Goal: Navigation & Orientation: Find specific page/section

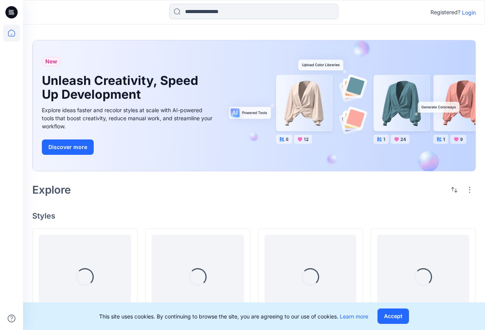
click at [466, 12] on p "Login" at bounding box center [469, 12] width 14 height 8
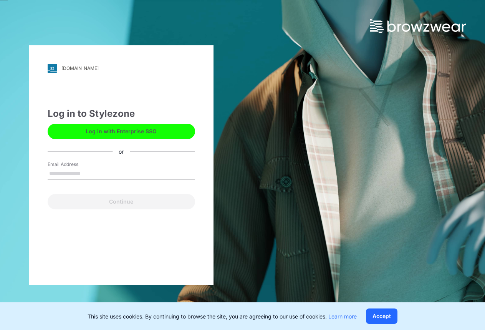
click at [107, 175] on input "Email Address" at bounding box center [121, 174] width 147 height 12
type input "**********"
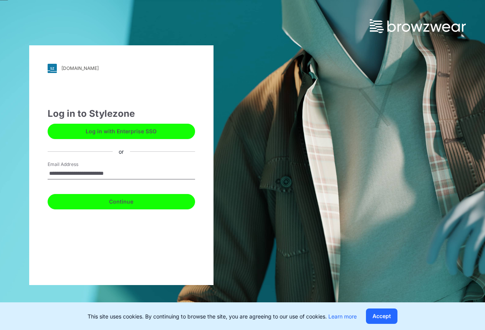
click at [111, 200] on button "Continue" at bounding box center [121, 201] width 147 height 15
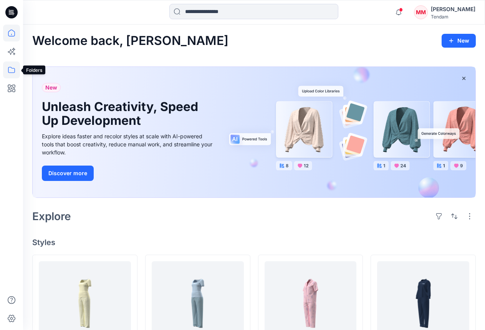
click at [6, 69] on icon at bounding box center [11, 69] width 17 height 17
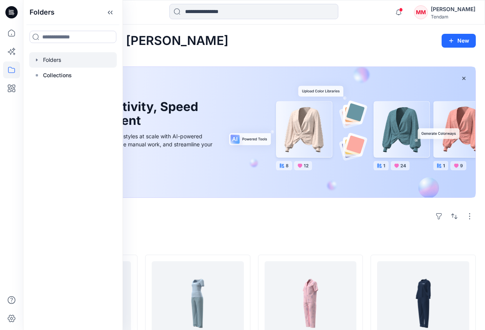
click at [54, 63] on div at bounding box center [73, 59] width 88 height 15
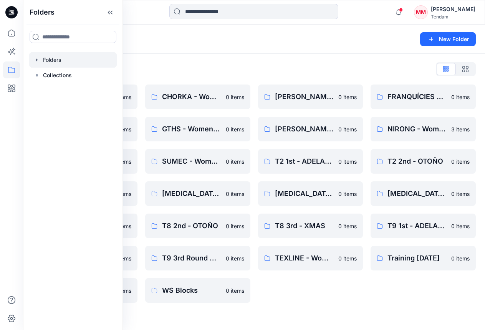
click at [218, 45] on div "Folders New Folder" at bounding box center [254, 39] width 462 height 29
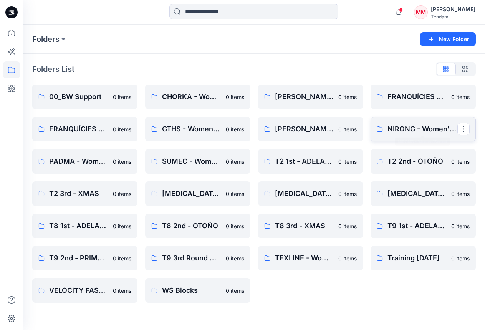
click at [395, 120] on link "NIRONG - Women'Secret" at bounding box center [422, 129] width 105 height 25
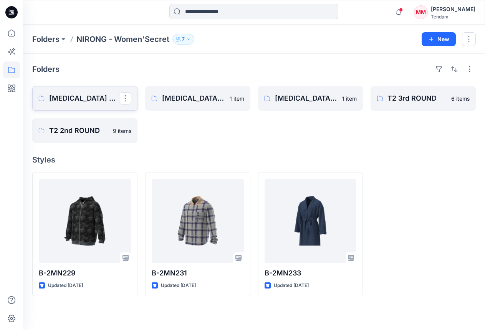
click at [75, 99] on p "[MEDICAL_DATA] 3rd ROUND" at bounding box center [84, 98] width 70 height 11
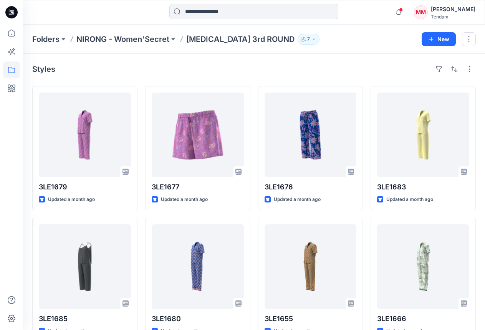
click at [243, 76] on div "Styles 3LE1679 Updated a month ago 3LE1685 Updated a month ago 3LE1684 Updated …" at bounding box center [254, 268] width 462 height 428
click at [401, 13] on icon "button" at bounding box center [398, 12] width 5 height 5
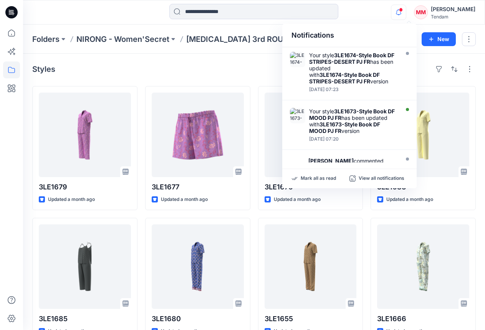
click at [347, 15] on div at bounding box center [254, 12] width 231 height 17
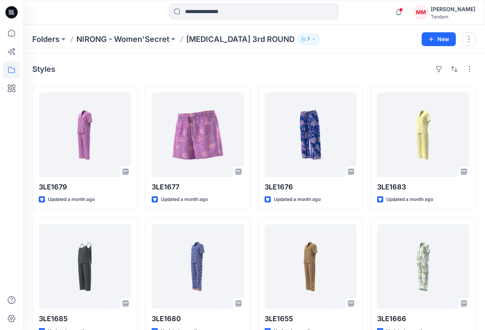
click at [463, 10] on div "[PERSON_NAME]" at bounding box center [453, 9] width 45 height 9
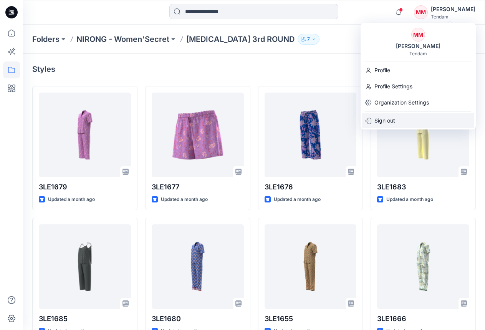
click at [376, 121] on p "Sign out" at bounding box center [384, 120] width 21 height 15
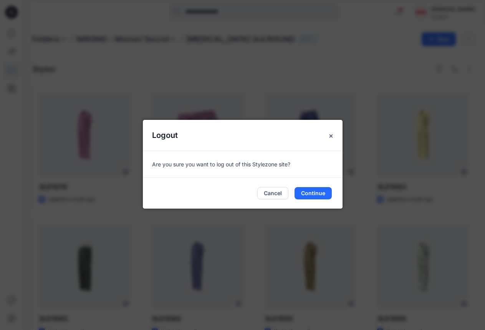
drag, startPoint x: 316, startPoint y: 196, endPoint x: 305, endPoint y: 173, distance: 25.1
click at [316, 196] on button "Continue" at bounding box center [312, 193] width 37 height 12
